Goal: Check status: Check status

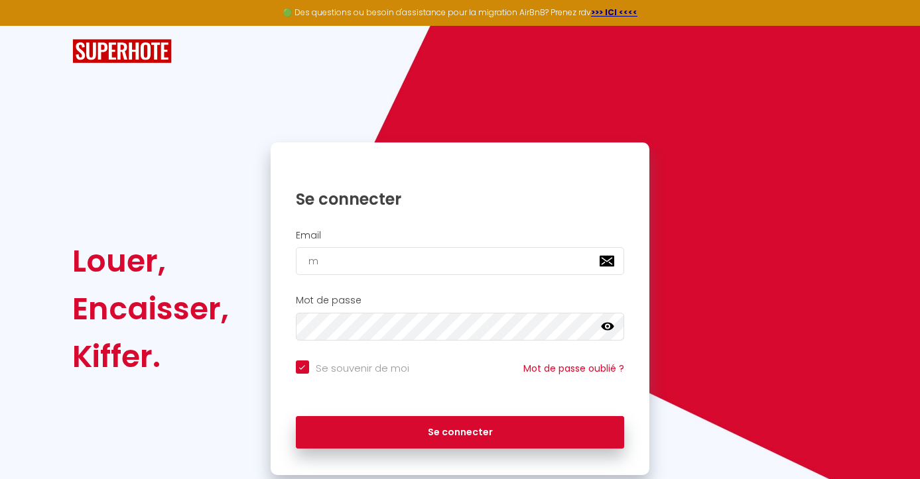
type input "ma"
checkbox input "true"
type input "marg"
checkbox input "true"
type input "margue"
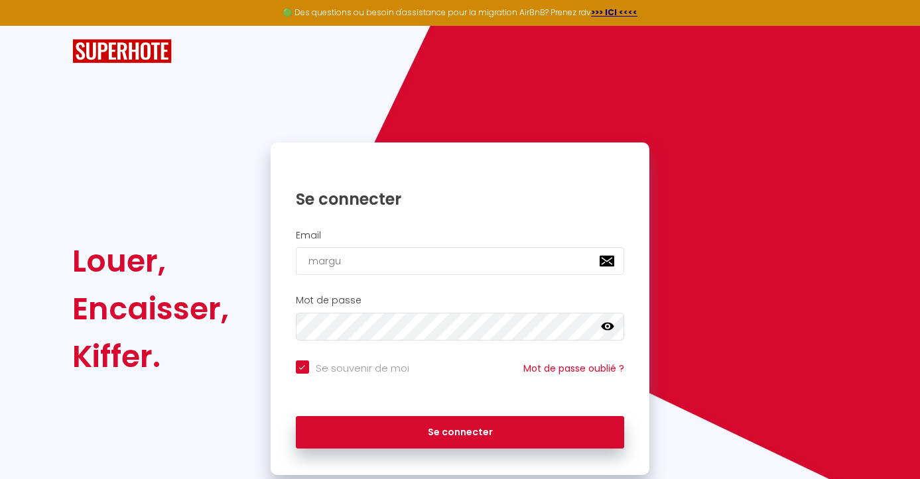
checkbox input "true"
type input "[PERSON_NAME]"
checkbox input "true"
type input "[PERSON_NAME]"
checkbox input "true"
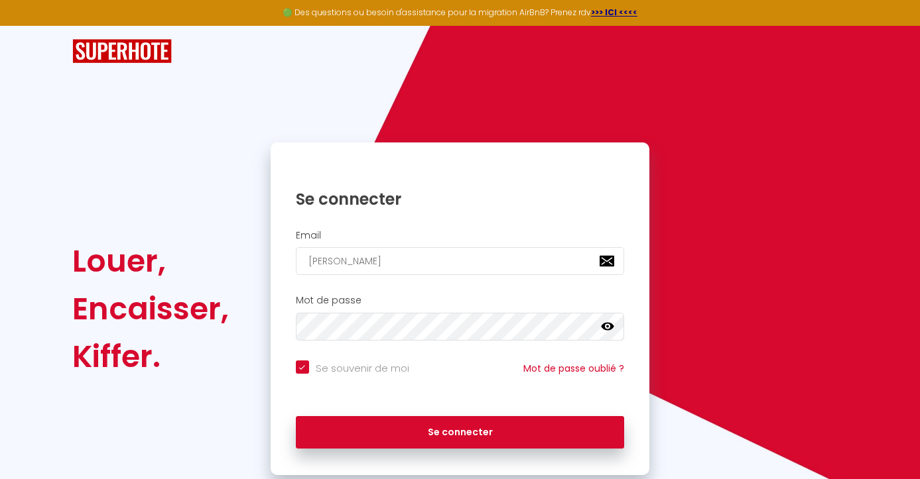
type input "[PERSON_NAME]"
checkbox input "true"
type input "marguerites"
checkbox input "true"
type input "margueritesi"
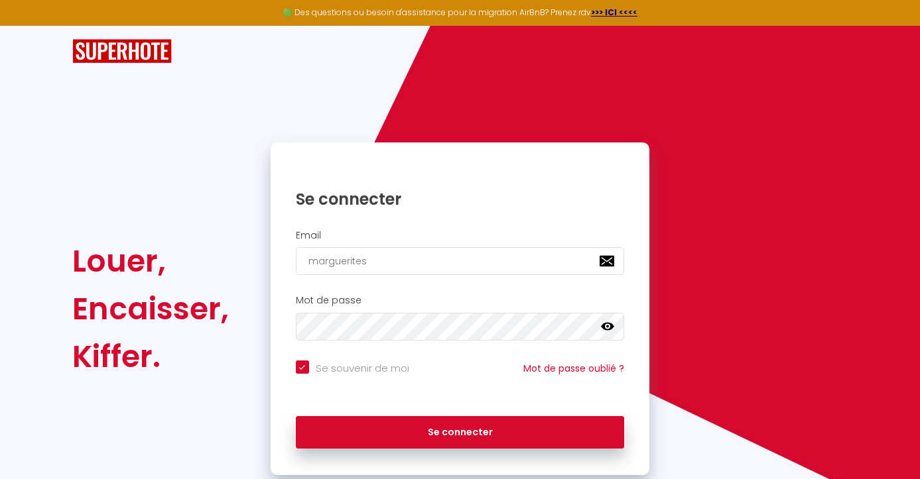
checkbox input "true"
type input "margueritesim"
checkbox input "true"
type input "margueritesimo"
checkbox input "true"
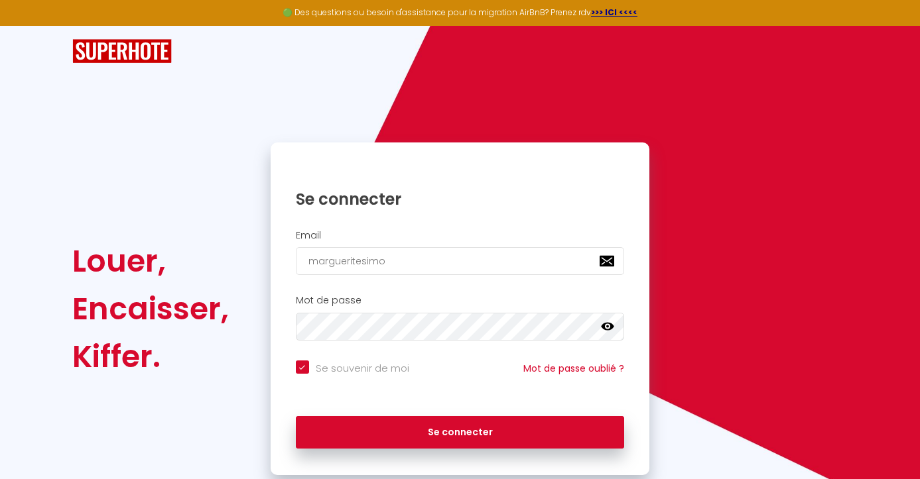
type input "margueritesimon"
checkbox input "true"
type input "margueritesimone"
checkbox input "true"
type input "margueritesimone."
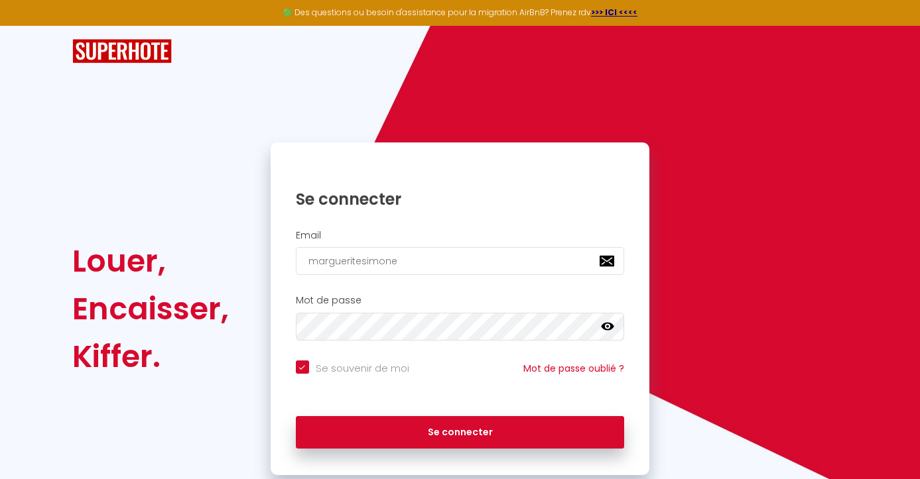
checkbox input "true"
type input "margueritesimone.d"
checkbox input "true"
type input "[DOMAIN_NAME]"
checkbox input "true"
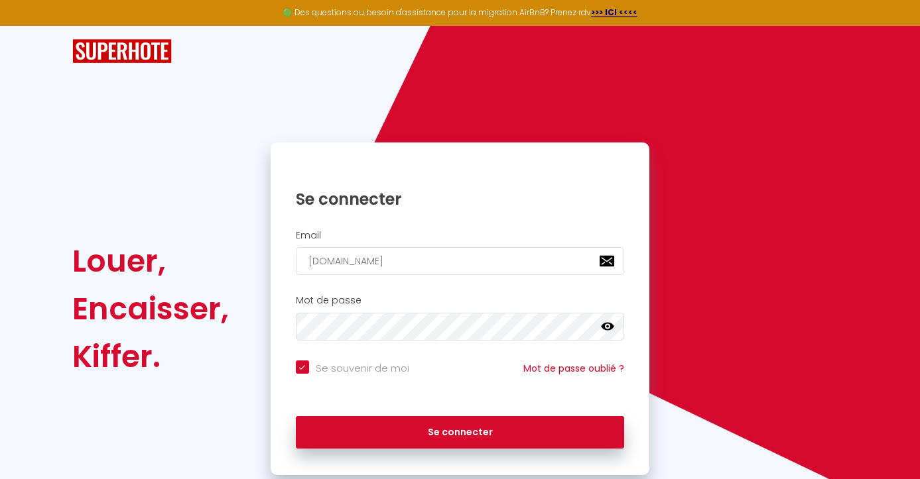
type input "margueritesimone.dea"
checkbox input "true"
type input "margueritesimone.deau"
checkbox input "true"
type input "margueritesimone.deauv"
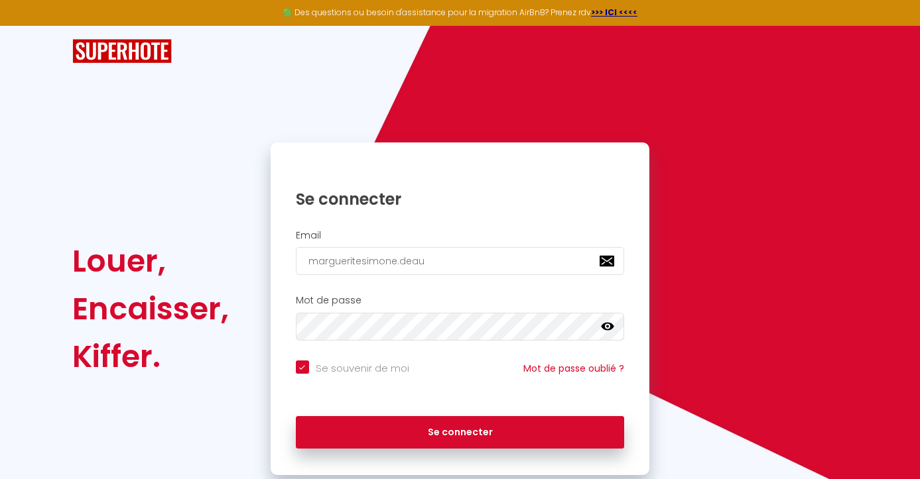
checkbox input "true"
type input "margueritesimone.deauvi"
checkbox input "true"
type input "margueritesimone.deauvil"
checkbox input "true"
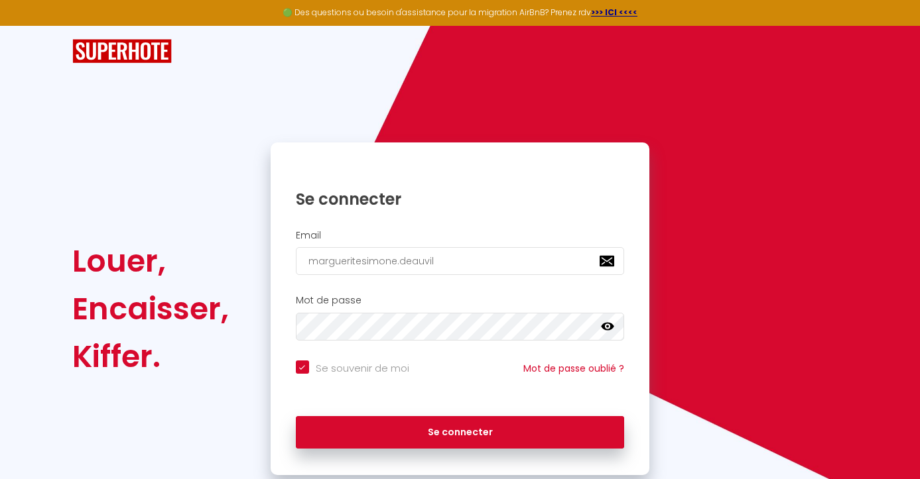
type input "margueritesimone.deauvill"
checkbox input "true"
type input "margueritesimone.deauville"
checkbox input "true"
type input "margueritesimone.deauville@"
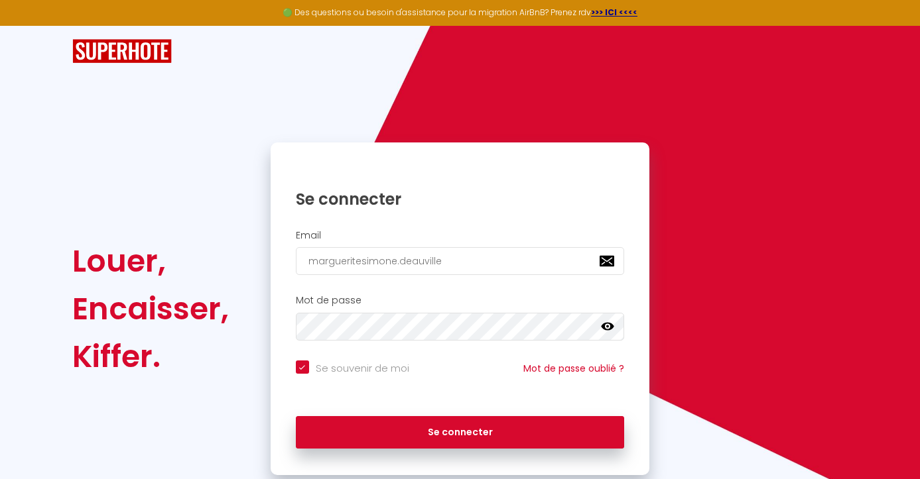
checkbox input "true"
type input "margueritesimone.deauville@g"
checkbox input "true"
type input "margueritesimone.deauville@gm"
checkbox input "true"
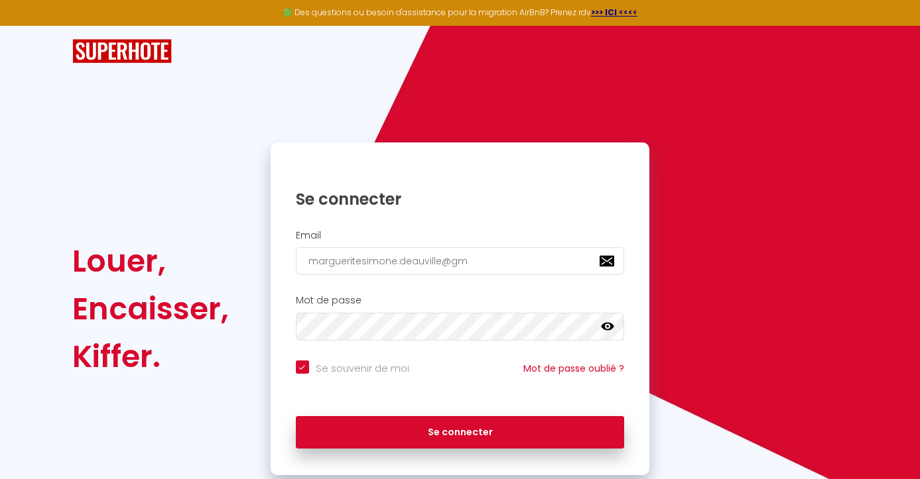
type input "margueritesimone.deauville@gma"
checkbox input "true"
type input "margueritesimone.deauville@gmai"
checkbox input "true"
type input "[EMAIL_ADDRESS]"
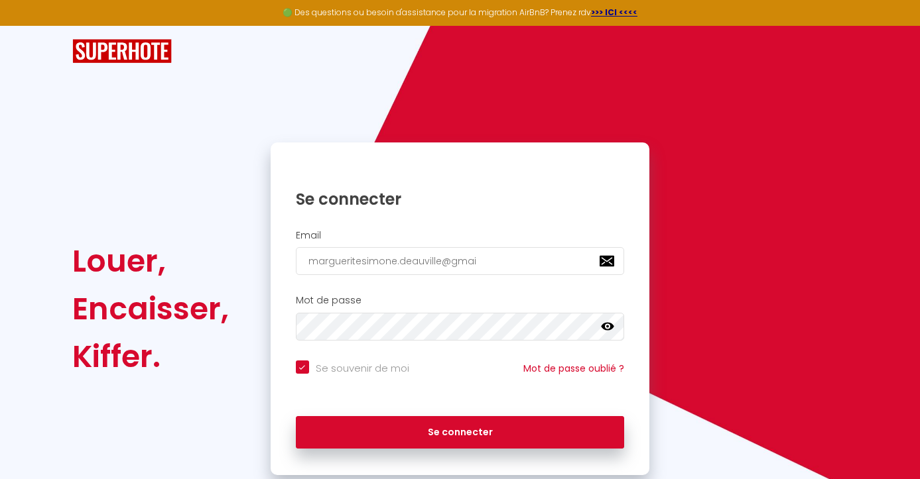
checkbox input "true"
type input "[EMAIL_ADDRESS]."
checkbox input "true"
type input "margueritesimone.deauville@gmail.c"
checkbox input "true"
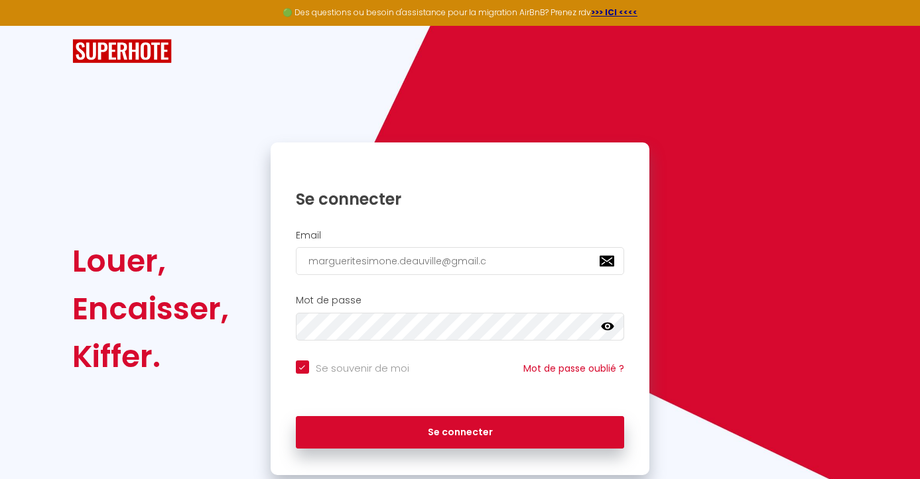
type input "[EMAIL_ADDRESS][DOMAIN_NAME]"
checkbox input "true"
type input "[EMAIL_ADDRESS][DOMAIN_NAME]"
checkbox input "true"
type input "[EMAIL_ADDRESS][DOMAIN_NAME]"
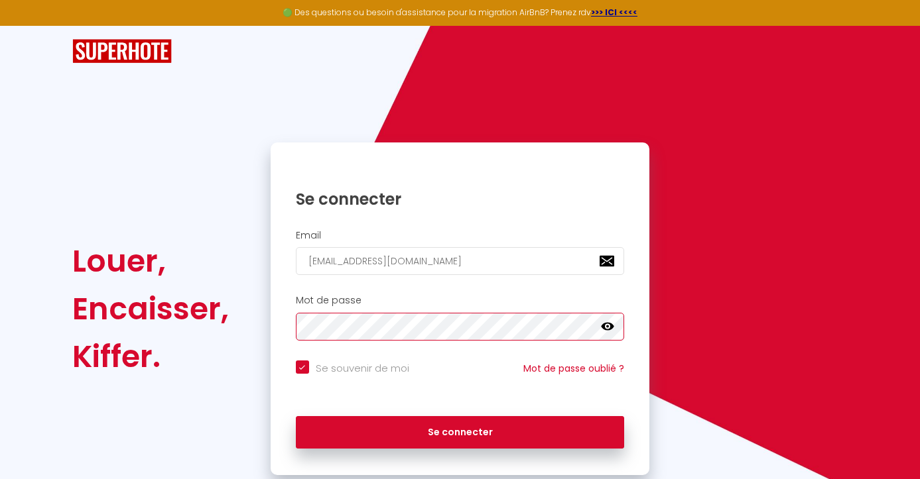
click at [460, 430] on button "Se connecter" at bounding box center [460, 432] width 329 height 33
checkbox input "true"
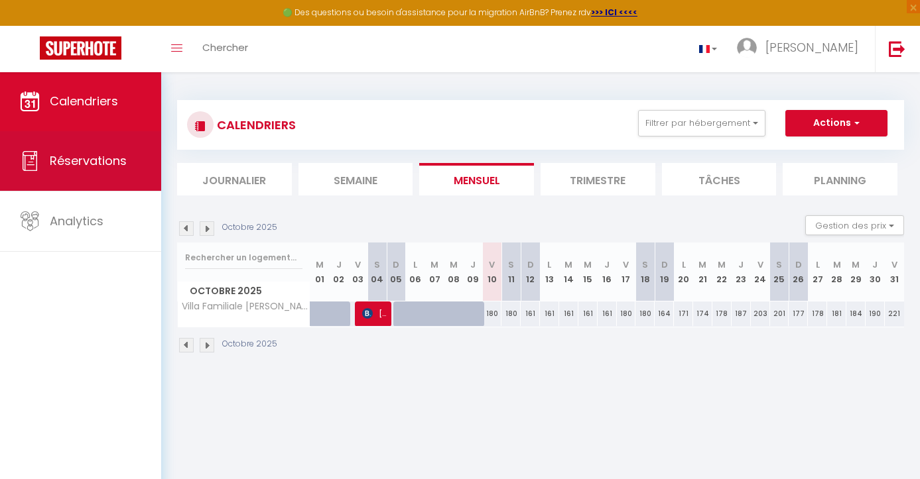
click at [103, 158] on span "Réservations" at bounding box center [88, 161] width 77 height 17
select select "not_cancelled"
